Goal: Communication & Community: Connect with others

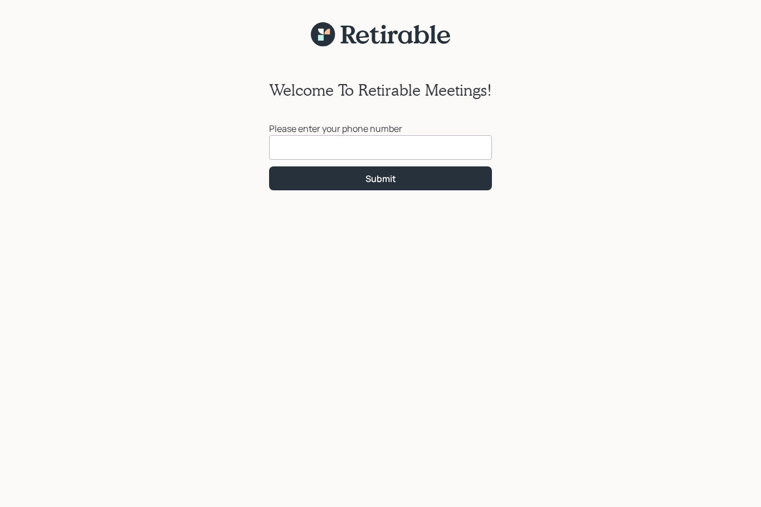
click at [441, 143] on input at bounding box center [380, 147] width 223 height 25
type input "[PHONE_NUMBER]"
click at [459, 190] on button "Submit" at bounding box center [380, 179] width 223 height 24
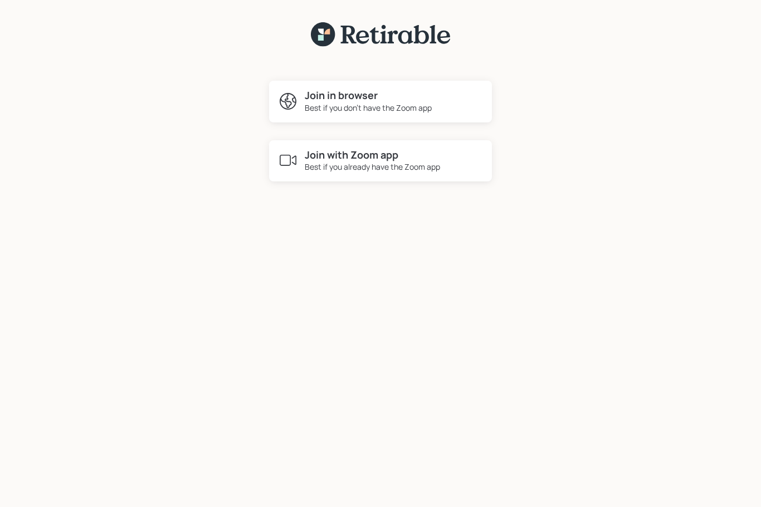
click at [439, 108] on div "Join in browser Best if you don't have the Zoom app" at bounding box center [380, 102] width 223 height 42
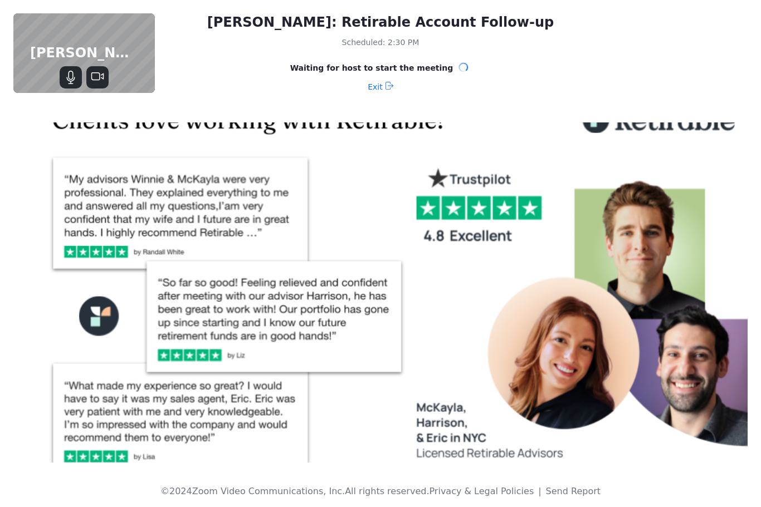
click at [96, 76] on icon "Stop Video" at bounding box center [97, 77] width 13 height 13
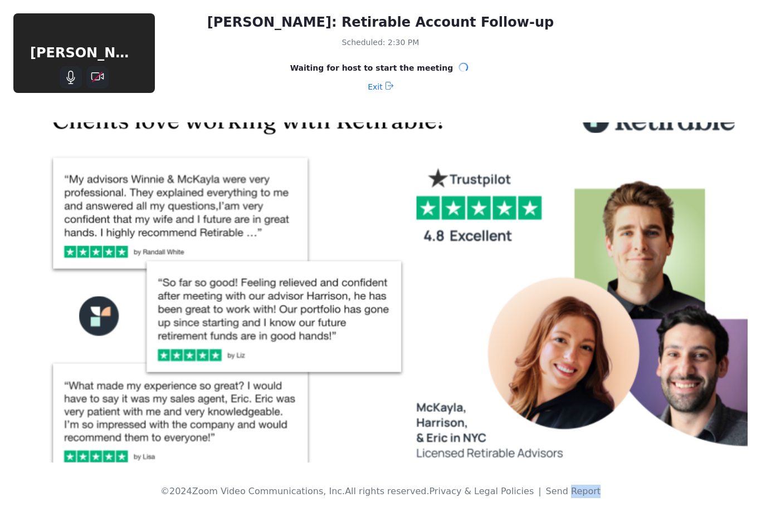
click at [734, 262] on img at bounding box center [380, 293] width 734 height 340
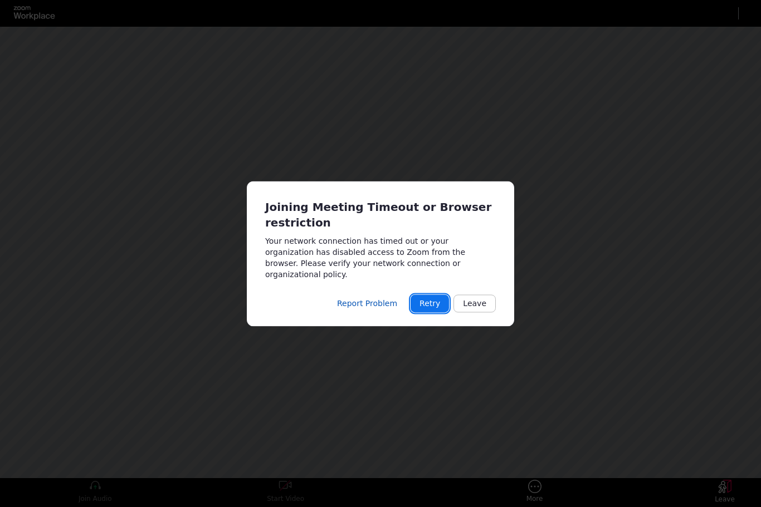
click at [437, 295] on button "Retry" at bounding box center [430, 304] width 38 height 18
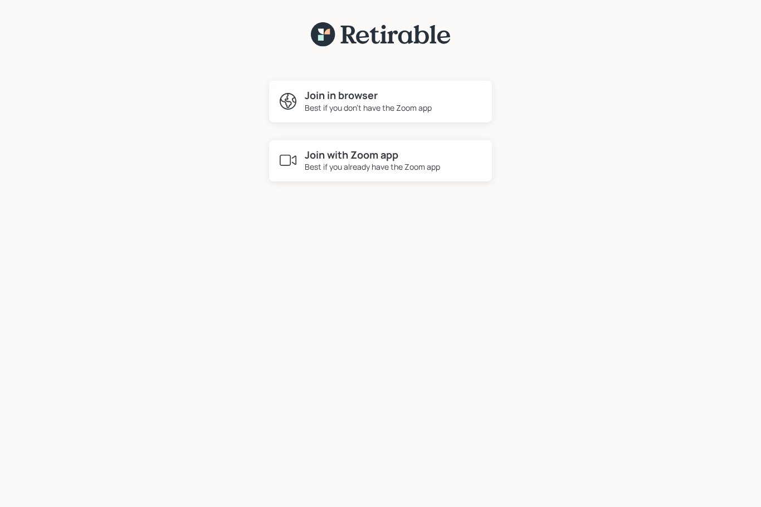
click at [452, 104] on div "Join in browser Best if you don't have the Zoom app" at bounding box center [380, 102] width 223 height 42
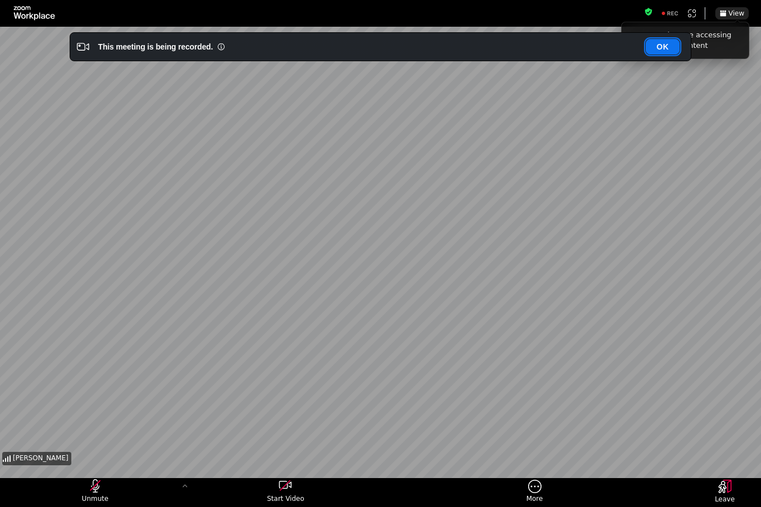
click at [663, 45] on button "OK" at bounding box center [663, 47] width 34 height 16
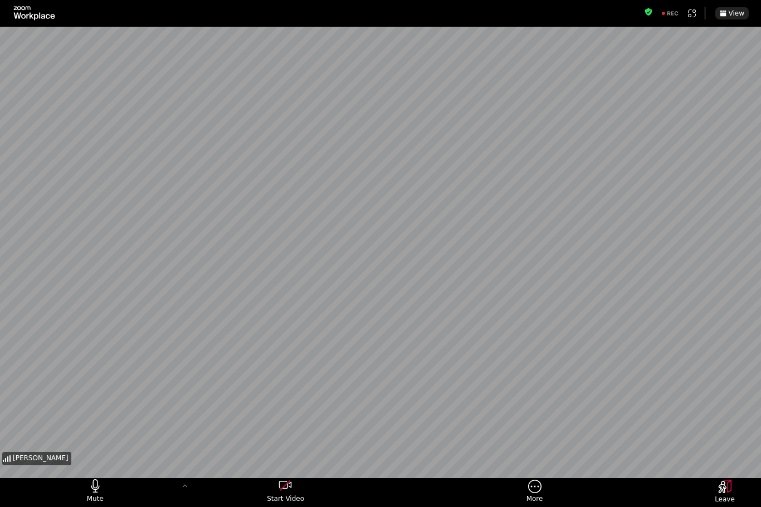
click at [759, 213] on div "Harrison Schaefer" at bounding box center [380, 254] width 761 height 428
click at [759, 344] on div "Harrison Schaefer" at bounding box center [380, 254] width 761 height 428
click at [719, 18] on button "View" at bounding box center [731, 13] width 33 height 12
click at [537, 488] on icon "More meeting control" at bounding box center [534, 487] width 13 height 14
click at [537, 500] on span "More" at bounding box center [534, 499] width 17 height 9
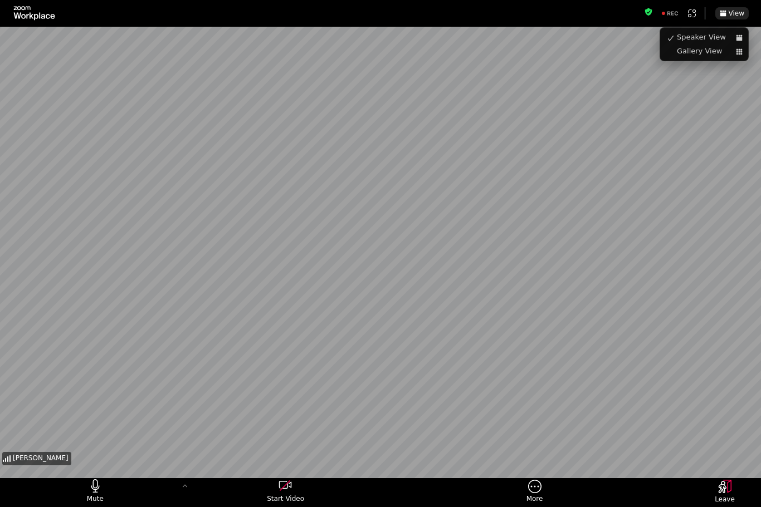
click at [535, 481] on rect "More meeting control" at bounding box center [534, 486] width 13 height 13
click at [531, 499] on span "More" at bounding box center [534, 499] width 17 height 9
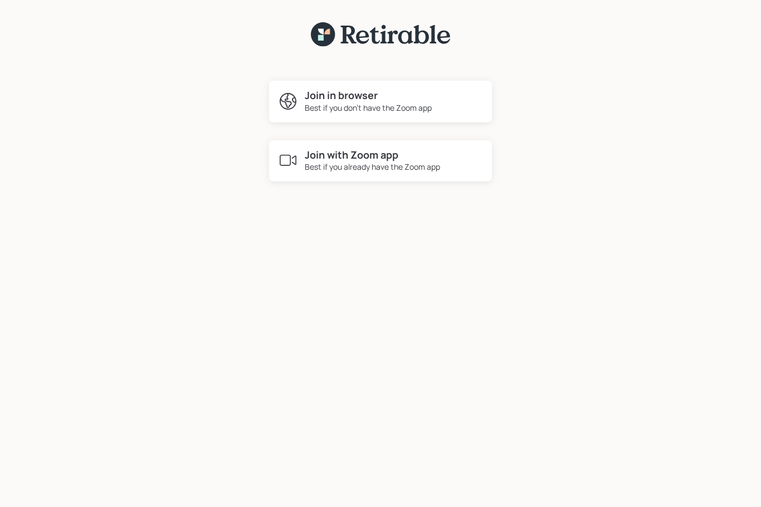
click at [456, 103] on div "Join in browser Best if you don't have the Zoom app" at bounding box center [380, 102] width 223 height 42
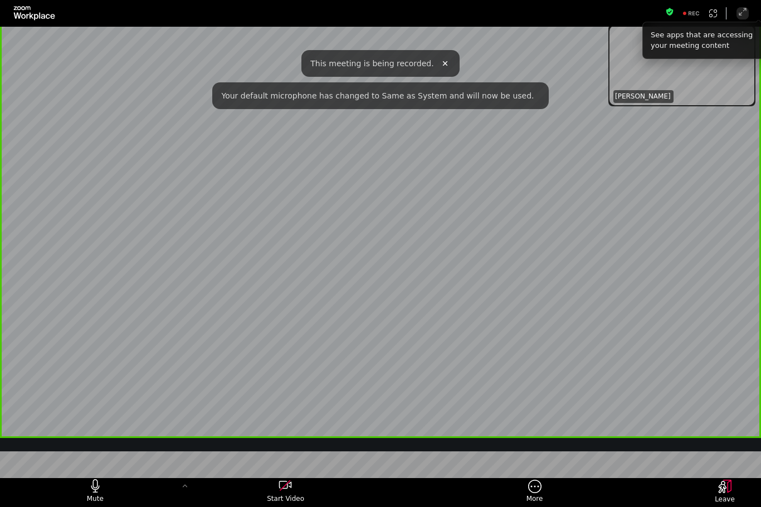
click at [741, 16] on icon "Enter Full Screen" at bounding box center [742, 11] width 9 height 9
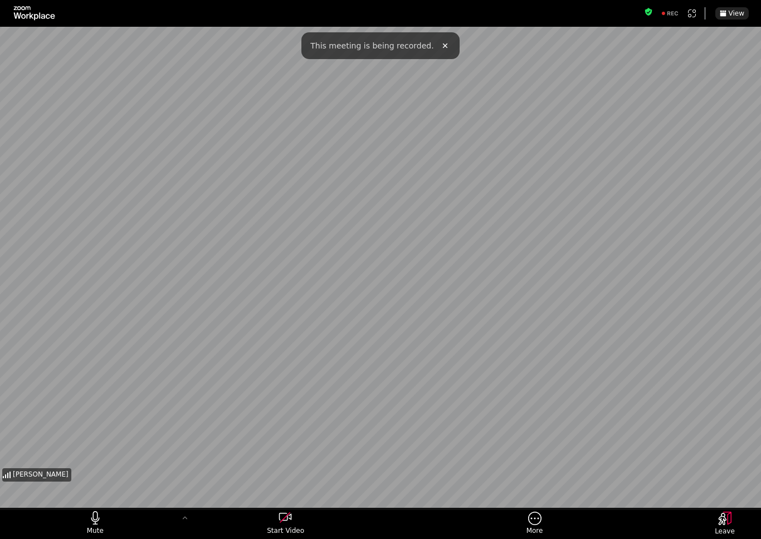
click at [379, 43] on span "This meeting is being recorded." at bounding box center [371, 45] width 123 height 11
click at [718, 507] on icon "Leave" at bounding box center [724, 517] width 13 height 13
click at [722, 507] on icon "Leave" at bounding box center [724, 517] width 13 height 13
click at [727, 507] on icon "Leave" at bounding box center [724, 517] width 13 height 13
click at [718, 507] on span "Leave" at bounding box center [725, 530] width 20 height 9
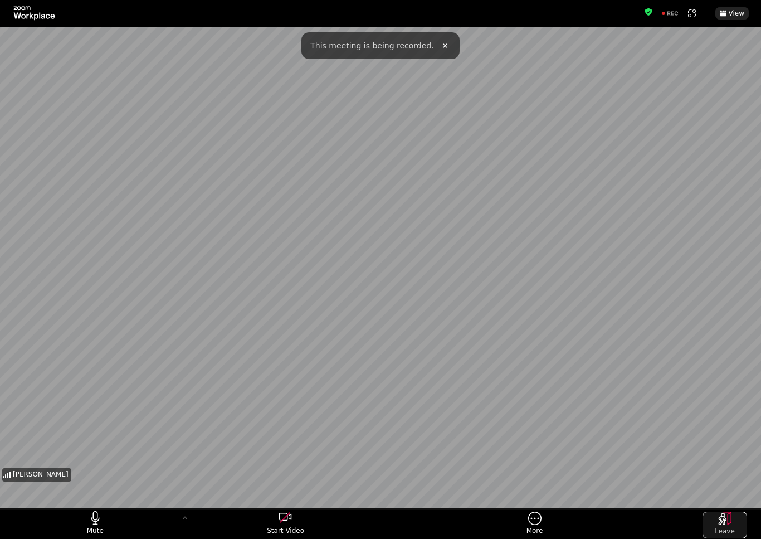
click at [717, 507] on span "Leave" at bounding box center [725, 530] width 20 height 9
click at [716, 507] on span "Leave" at bounding box center [725, 530] width 20 height 9
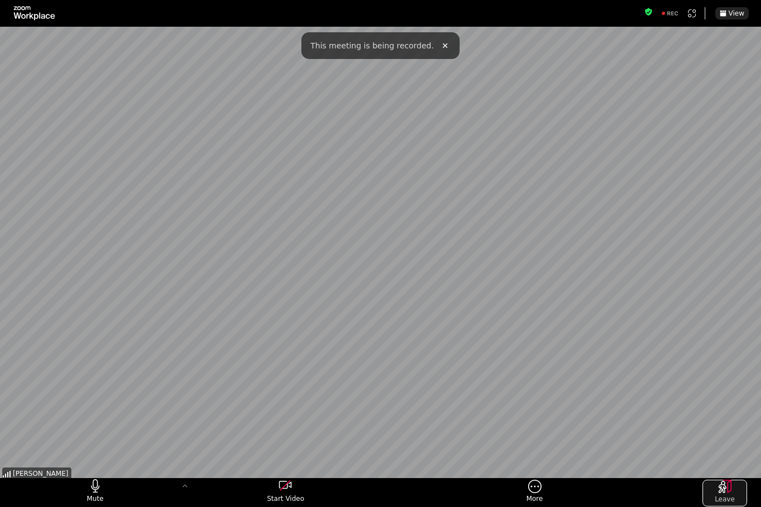
click at [723, 494] on button "Leave" at bounding box center [724, 493] width 45 height 27
click at [728, 490] on icon "Leave" at bounding box center [727, 486] width 8 height 13
click at [727, 489] on icon "Leave" at bounding box center [727, 486] width 8 height 13
click at [579, 3] on div "View" at bounding box center [380, 13] width 761 height 27
click at [720, 496] on span "Leave" at bounding box center [725, 499] width 20 height 9
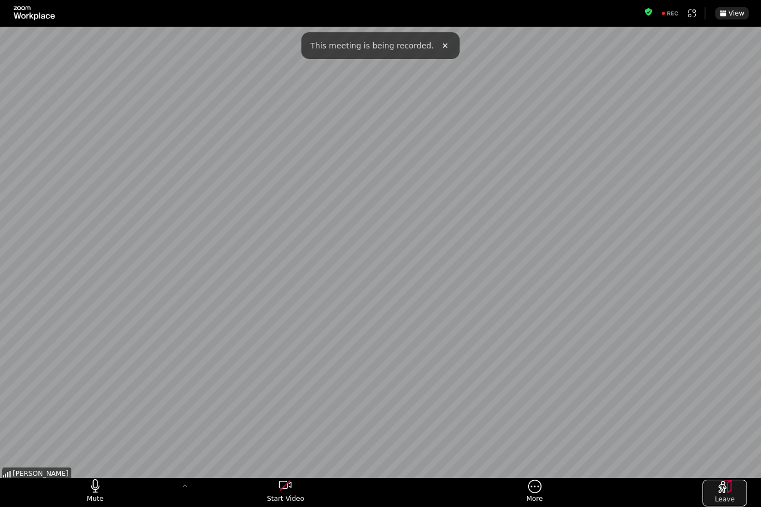
click at [719, 491] on icon "Leave" at bounding box center [723, 487] width 8 height 12
click at [724, 494] on button "Leave" at bounding box center [724, 493] width 45 height 27
click at [728, 497] on span "Leave" at bounding box center [725, 499] width 20 height 9
click at [727, 497] on span "Leave" at bounding box center [725, 499] width 20 height 9
